Goal: Task Accomplishment & Management: Manage account settings

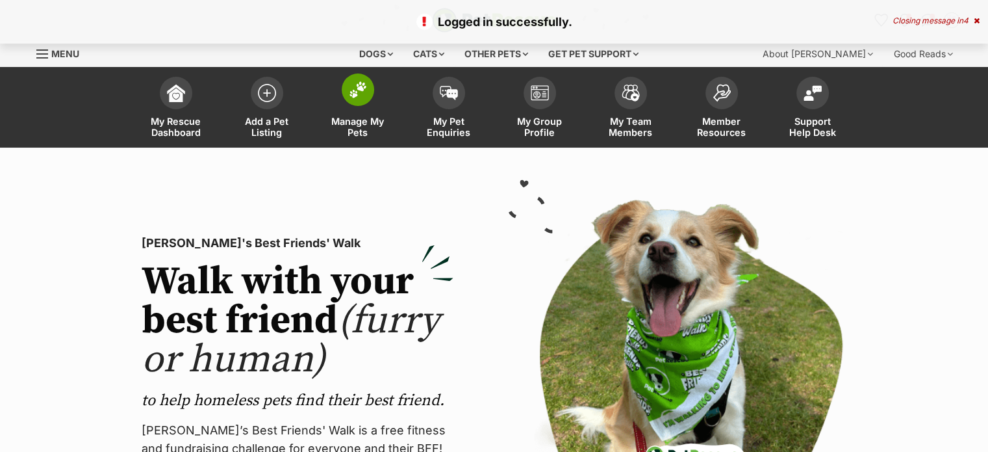
click at [371, 128] on span "Manage My Pets" at bounding box center [358, 127] width 58 height 22
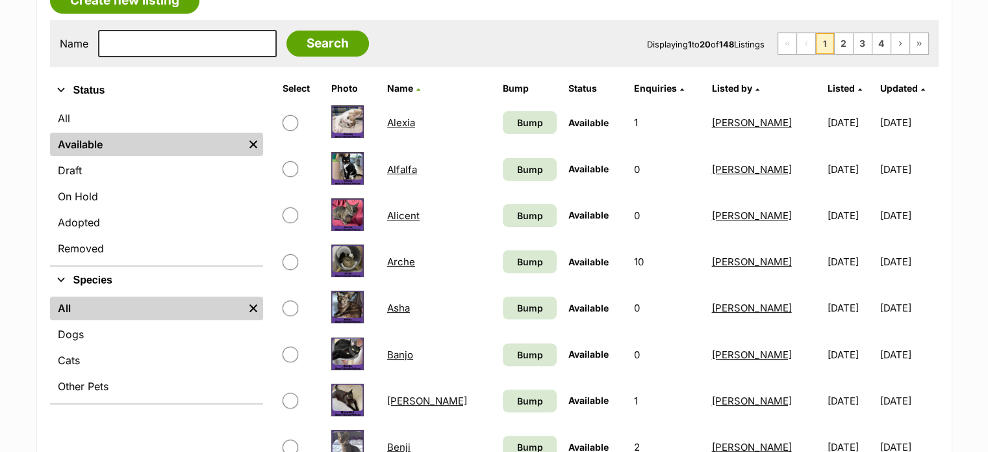
scroll to position [363, 0]
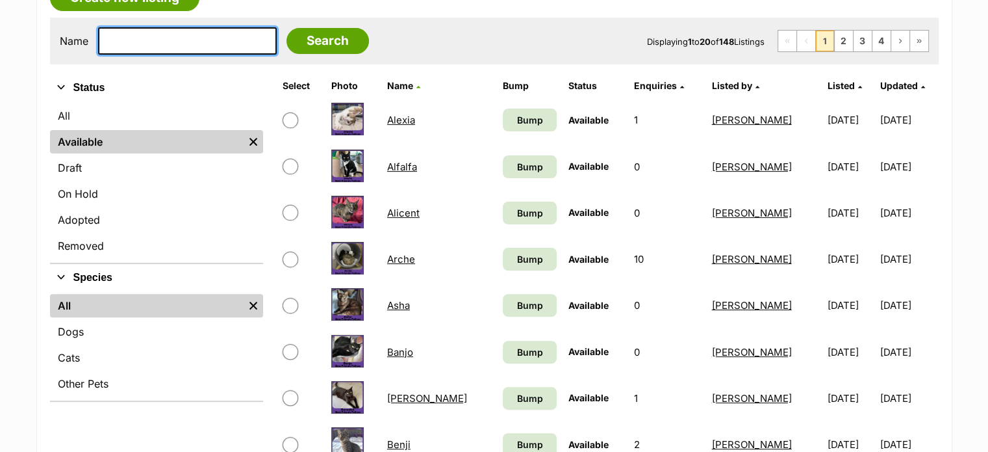
click at [148, 38] on input "text" at bounding box center [187, 40] width 179 height 27
type input "elp"
click at [287, 28] on input "Search" at bounding box center [328, 41] width 83 height 26
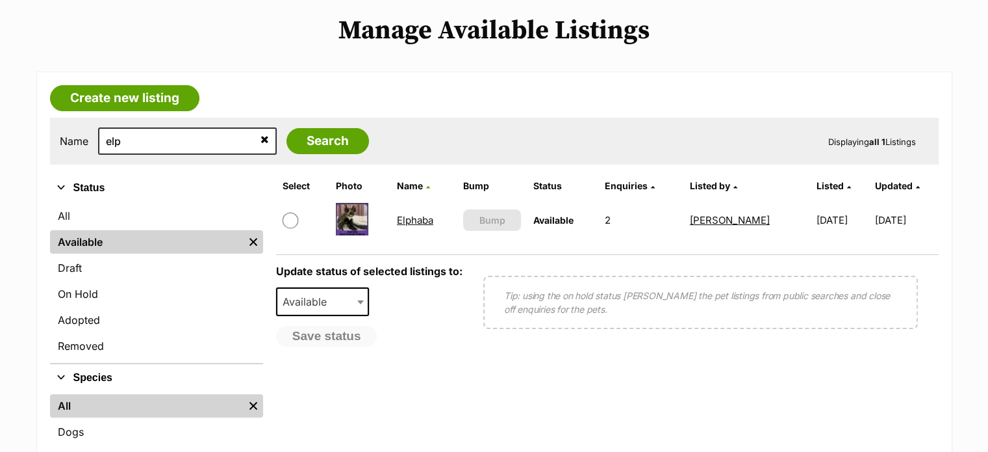
scroll to position [279, 0]
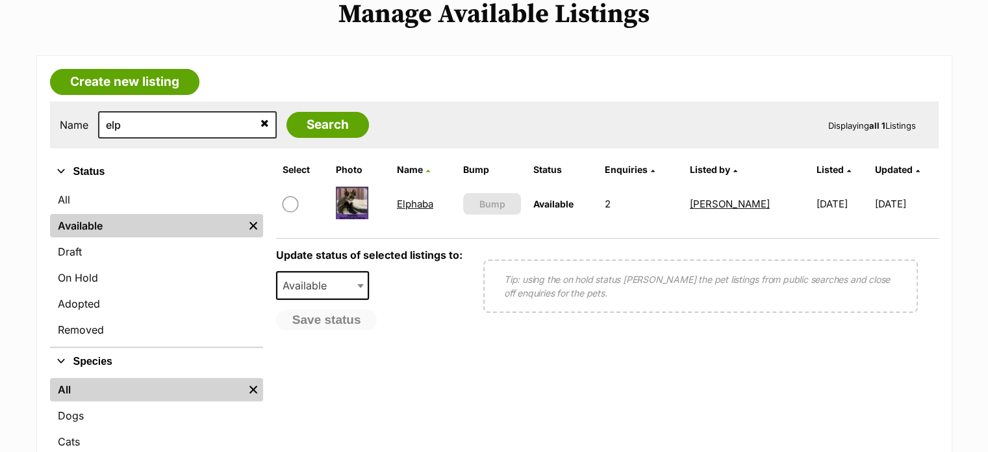
click at [291, 196] on input "checkbox" at bounding box center [291, 204] width 16 height 16
checkbox input "true"
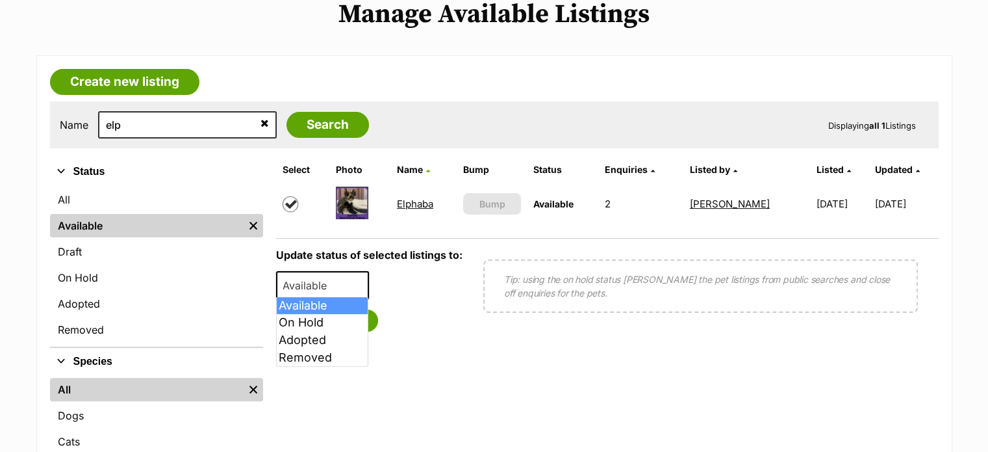
click at [325, 280] on span "Available" at bounding box center [308, 285] width 62 height 18
select select "rehomed"
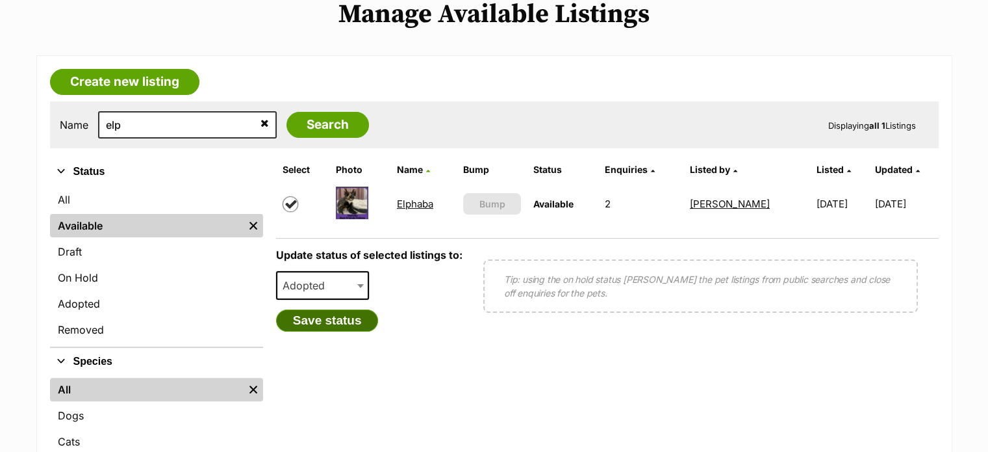
click at [337, 316] on button "Save status" at bounding box center [327, 320] width 103 height 22
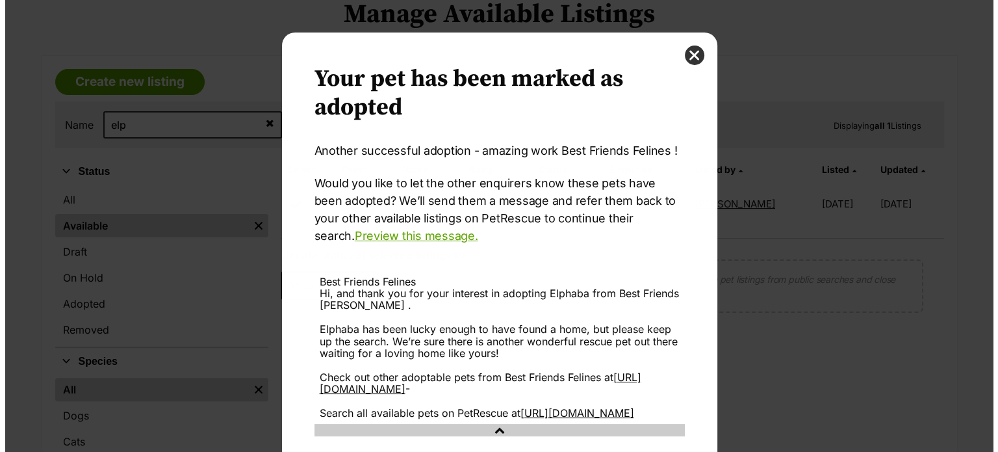
scroll to position [0, 0]
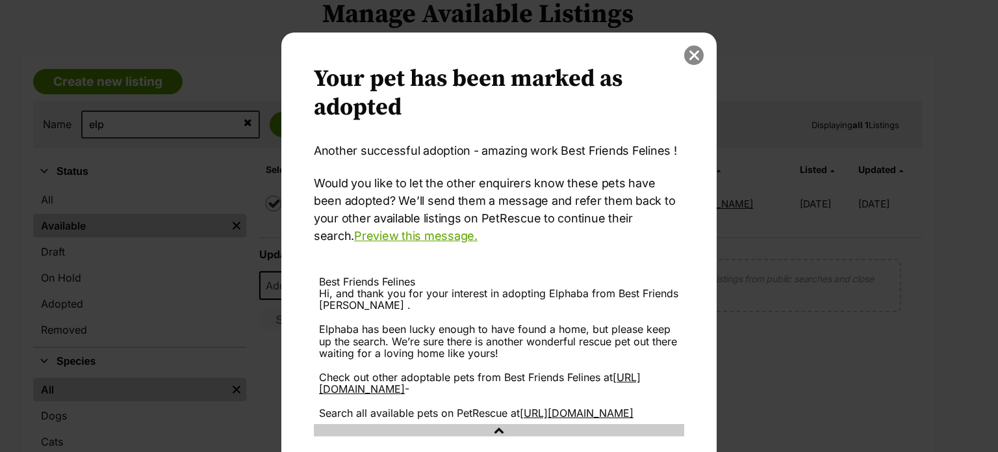
click at [684, 59] on button "close" at bounding box center [693, 54] width 19 height 19
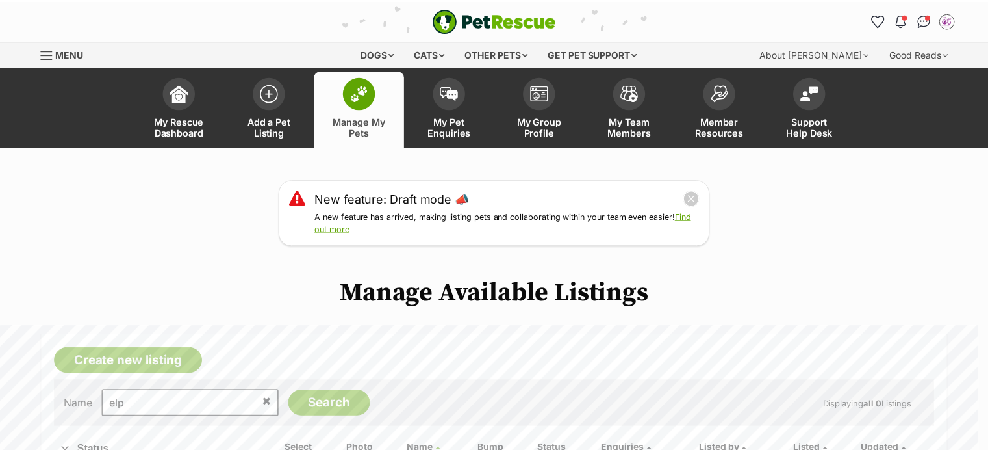
scroll to position [279, 0]
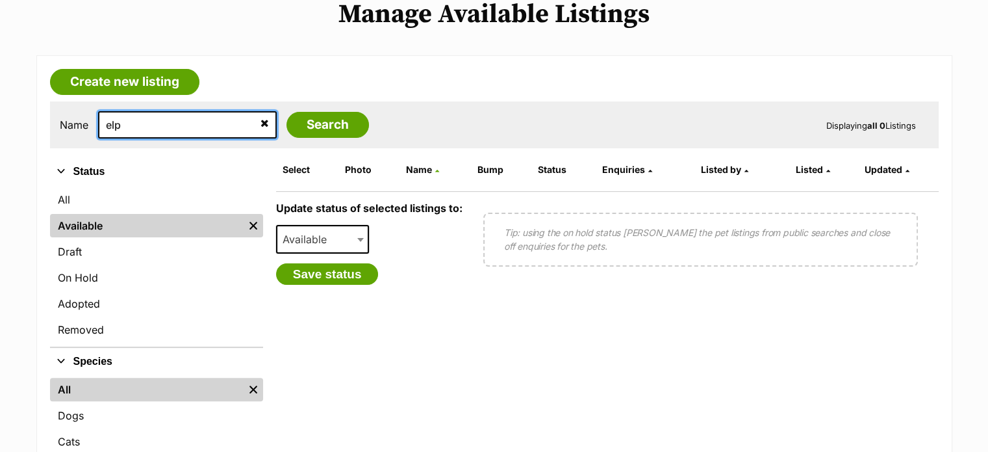
click at [133, 126] on input "elp" at bounding box center [187, 124] width 179 height 27
type input "e"
type input "[PERSON_NAME]"
click at [287, 112] on input "Search" at bounding box center [328, 125] width 83 height 26
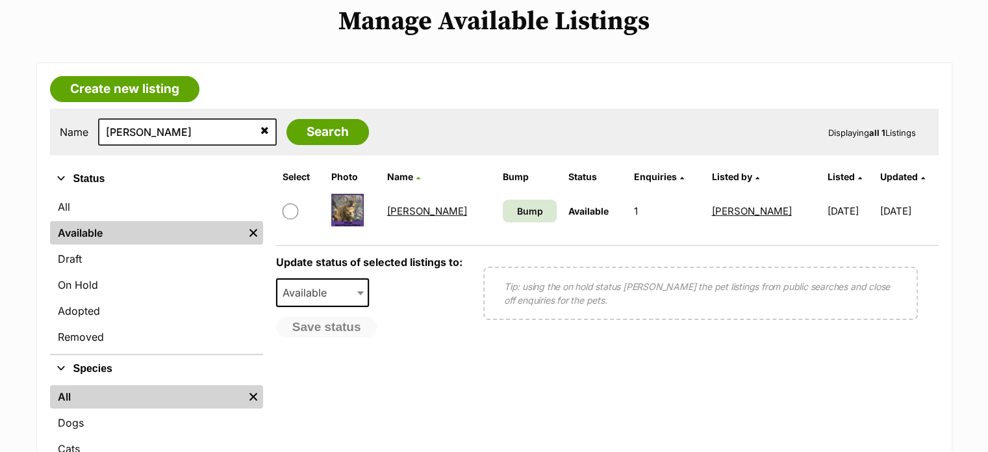
scroll to position [275, 0]
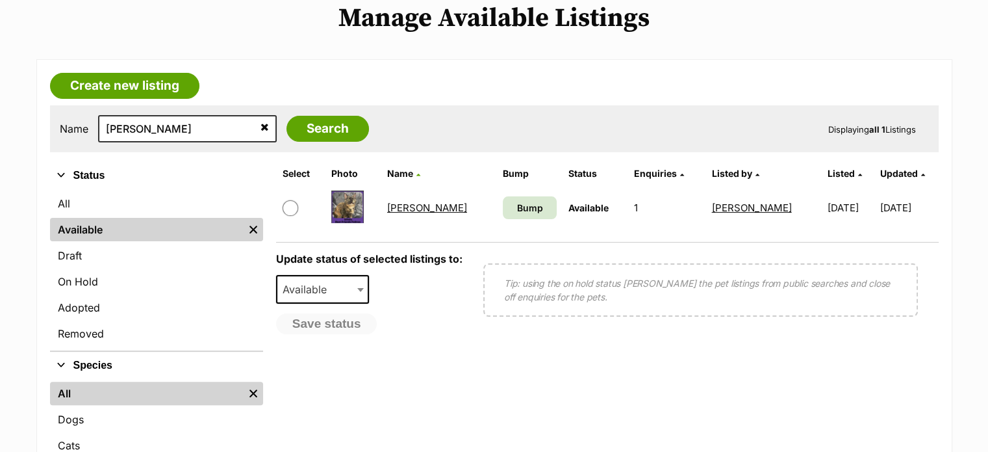
click at [292, 212] on input "checkbox" at bounding box center [291, 208] width 16 height 16
checkbox input "true"
click at [322, 288] on span "Available" at bounding box center [308, 289] width 62 height 18
select select "rehomed"
click at [321, 327] on button "Save status" at bounding box center [327, 324] width 103 height 22
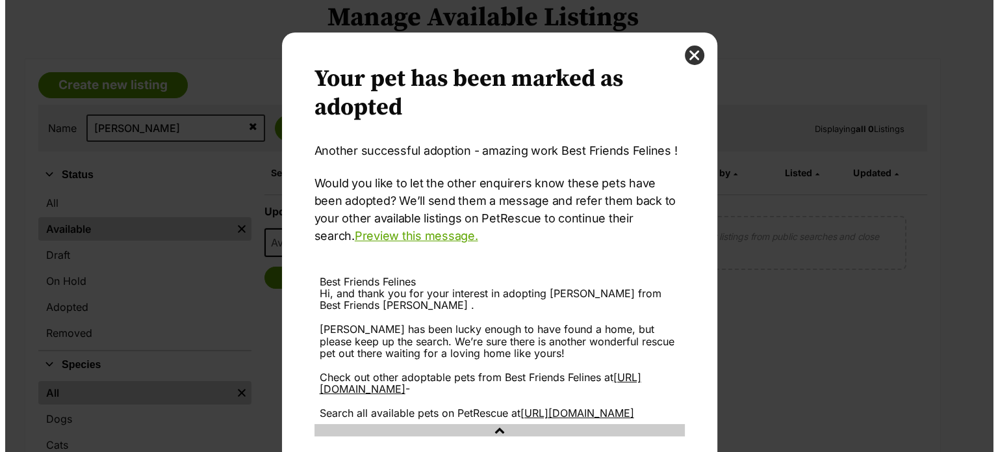
scroll to position [0, 0]
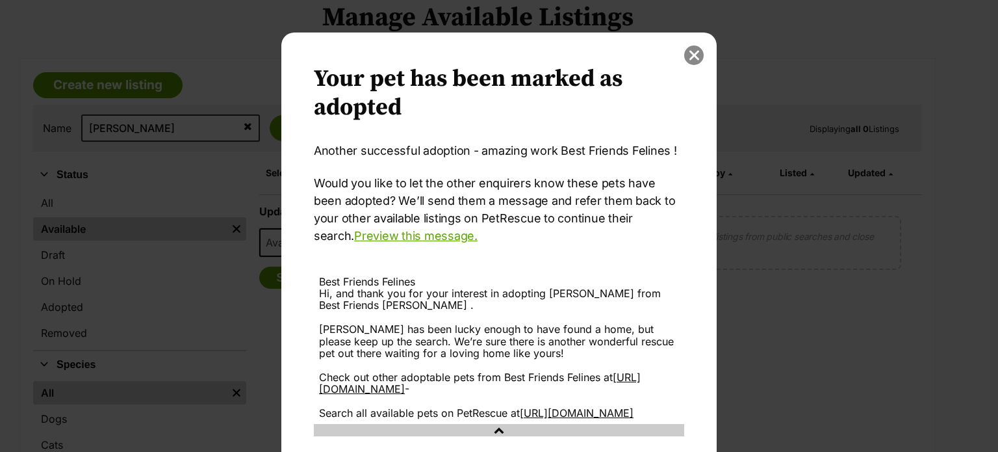
click at [697, 52] on button "close" at bounding box center [693, 54] width 19 height 19
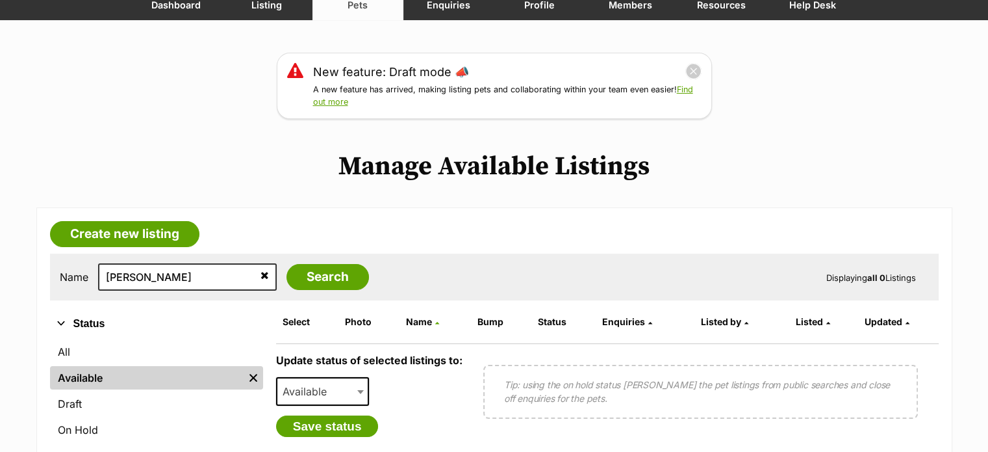
scroll to position [120, 0]
